Goal: Information Seeking & Learning: Learn about a topic

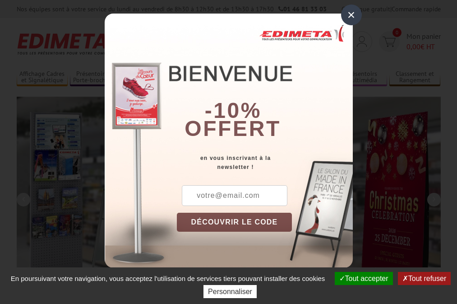
click at [363, 278] on button "Tout accepter" at bounding box center [364, 278] width 58 height 13
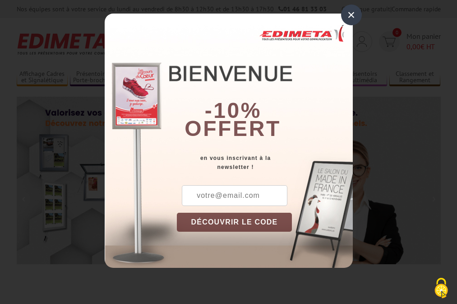
click at [351, 15] on div "×" at bounding box center [351, 15] width 21 height 21
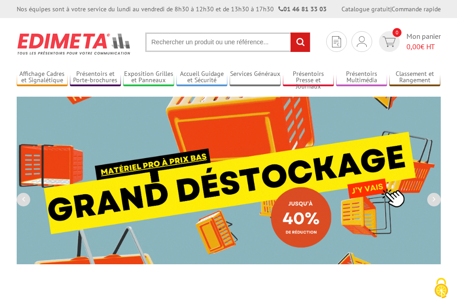
click at [0, 0] on div "Nos équipes sont à votre service du [DATE] au [DATE] de 8h30 à 12h30 et de 13h3…" at bounding box center [228, 9] width 457 height 18
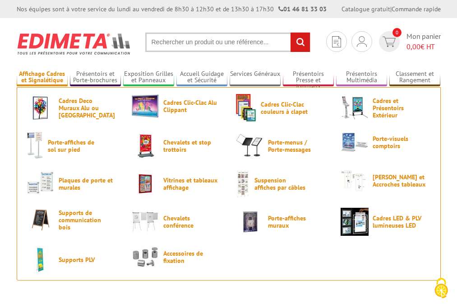
click at [42, 77] on link "Affichage Cadres et Signalétique" at bounding box center [42, 77] width 51 height 15
